Goal: Information Seeking & Learning: Learn about a topic

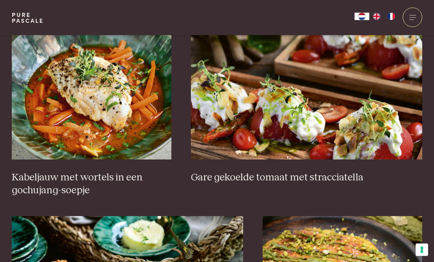
scroll to position [490, 0]
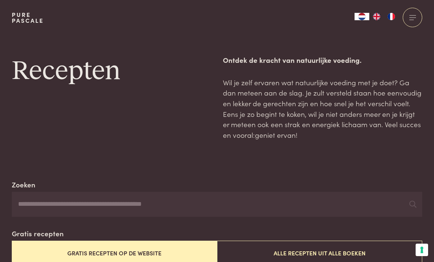
scroll to position [514, 0]
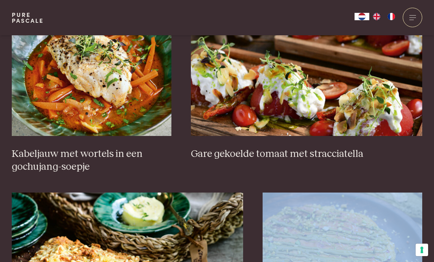
click at [123, 95] on img at bounding box center [92, 62] width 160 height 147
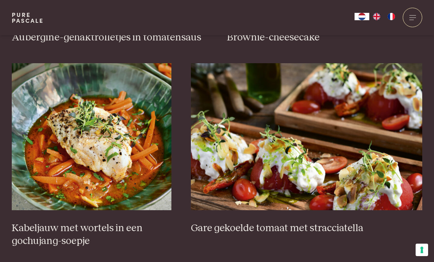
scroll to position [440, 0]
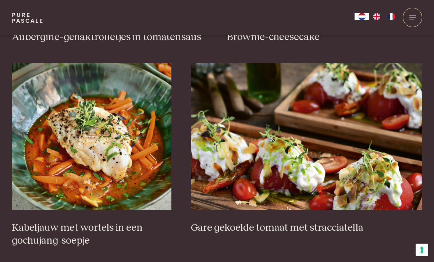
click at [145, 163] on img at bounding box center [92, 136] width 160 height 147
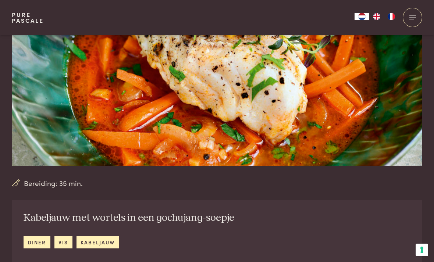
scroll to position [105, 0]
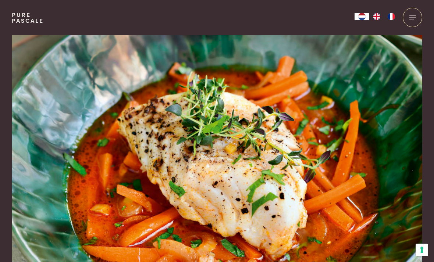
click at [400, 241] on img at bounding box center [217, 158] width 411 height 246
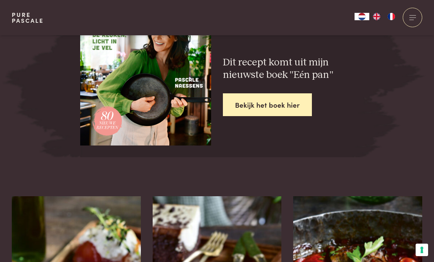
scroll to position [1459, 0]
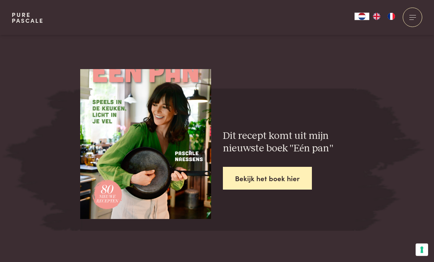
click at [274, 167] on link "Bekijk het boek hier" at bounding box center [267, 178] width 89 height 23
click at [371, 136] on img at bounding box center [389, 160] width 74 height 142
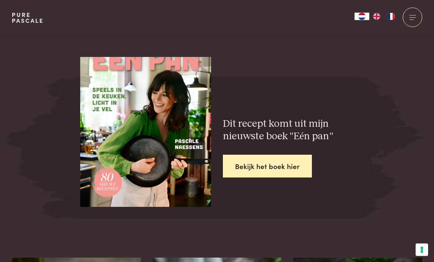
scroll to position [1470, 0]
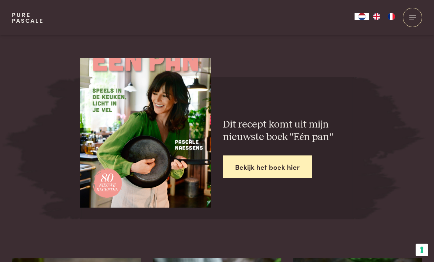
click at [276, 156] on link "Bekijk het boek hier" at bounding box center [267, 167] width 89 height 23
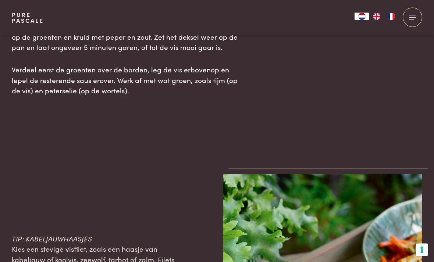
scroll to position [1010, 0]
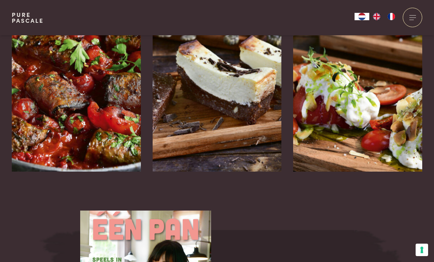
scroll to position [1225, 0]
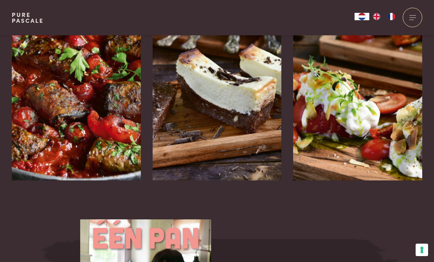
click at [231, 181] on div "Brownie-cheesecake" at bounding box center [217, 181] width 129 height 0
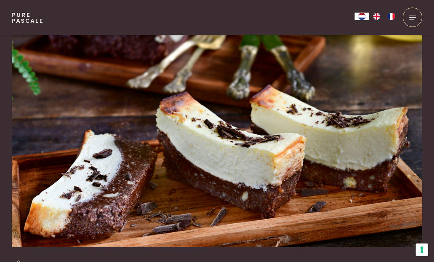
scroll to position [22, 0]
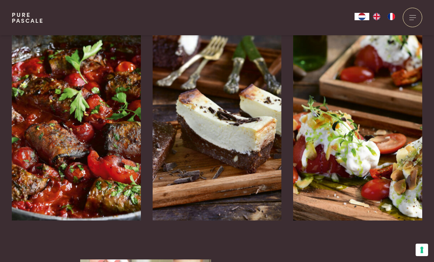
scroll to position [1158, 0]
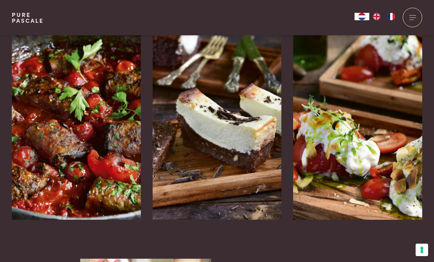
click at [351, 220] on div "Gare gekoelde tomaat met stracciatella" at bounding box center [357, 220] width 129 height 0
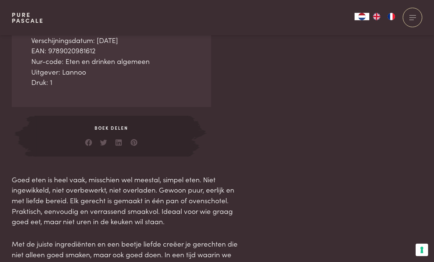
scroll to position [324, 0]
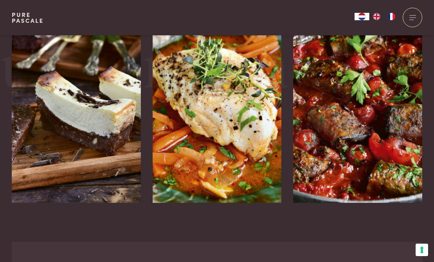
scroll to position [1627, 0]
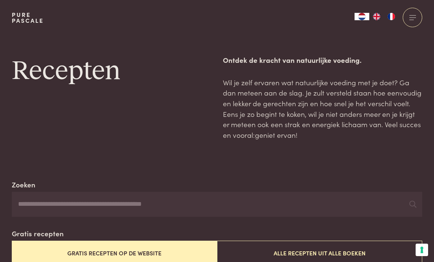
click at [412, 21] on div at bounding box center [412, 17] width 19 height 19
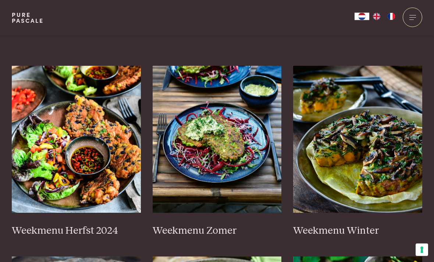
scroll to position [187, 0]
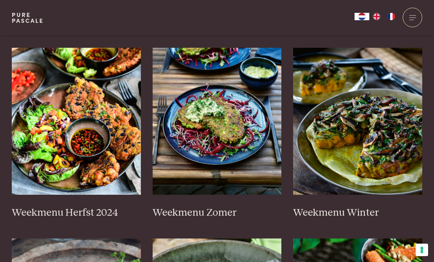
click at [94, 122] on img at bounding box center [76, 121] width 129 height 147
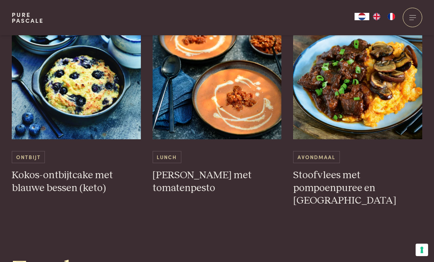
scroll to position [1884, 0]
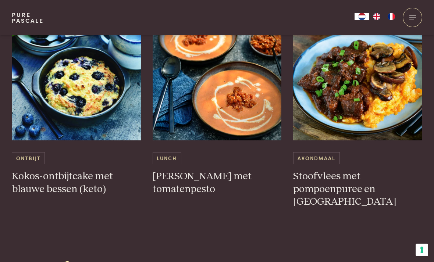
click at [330, 190] on h3 "Stoofvlees met pompoenpuree en champignons" at bounding box center [357, 189] width 129 height 38
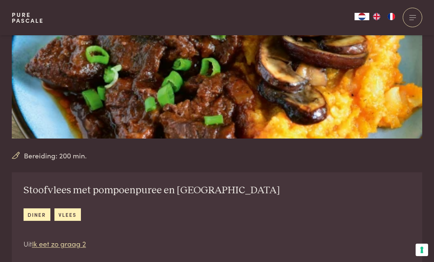
scroll to position [103, 0]
